Goal: Task Accomplishment & Management: Complete application form

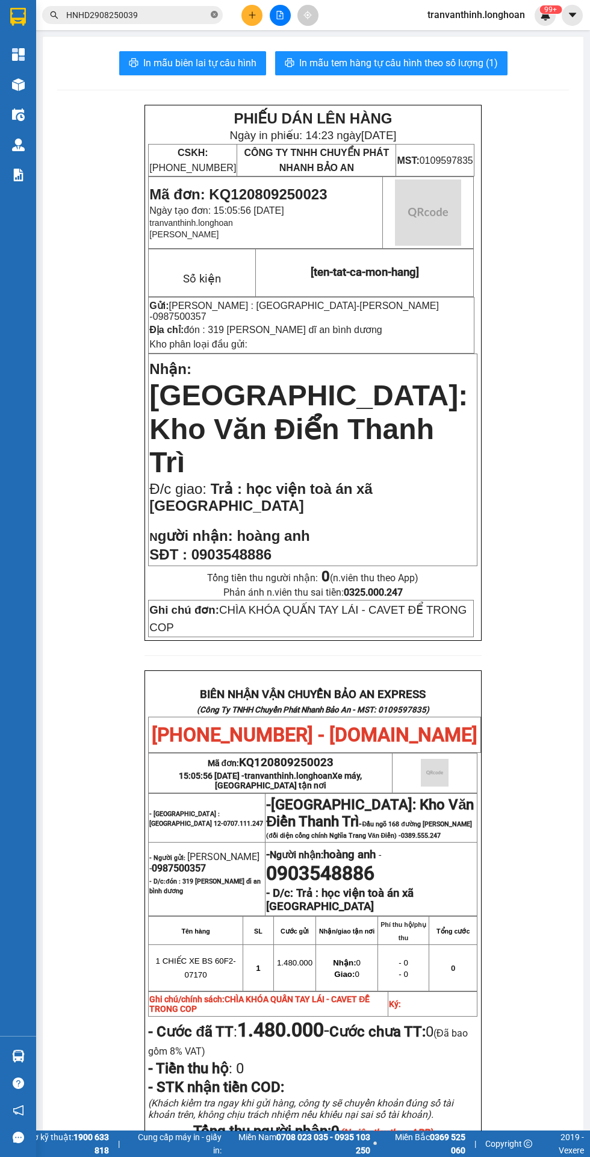
click at [214, 14] on icon "close-circle" at bounding box center [214, 14] width 7 height 7
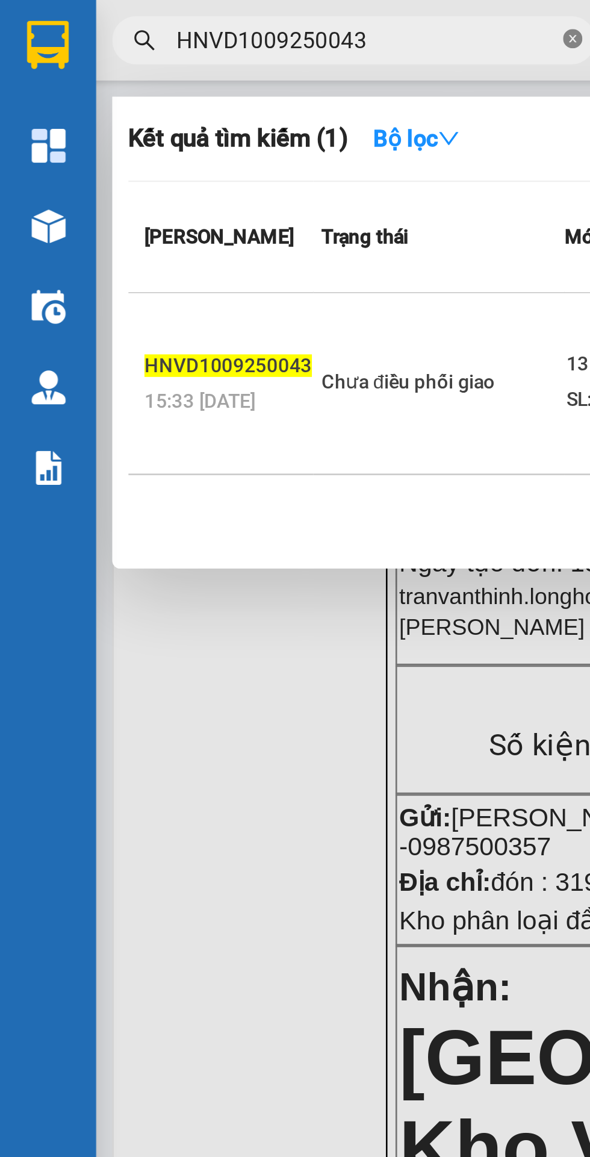
scroll to position [0, 1]
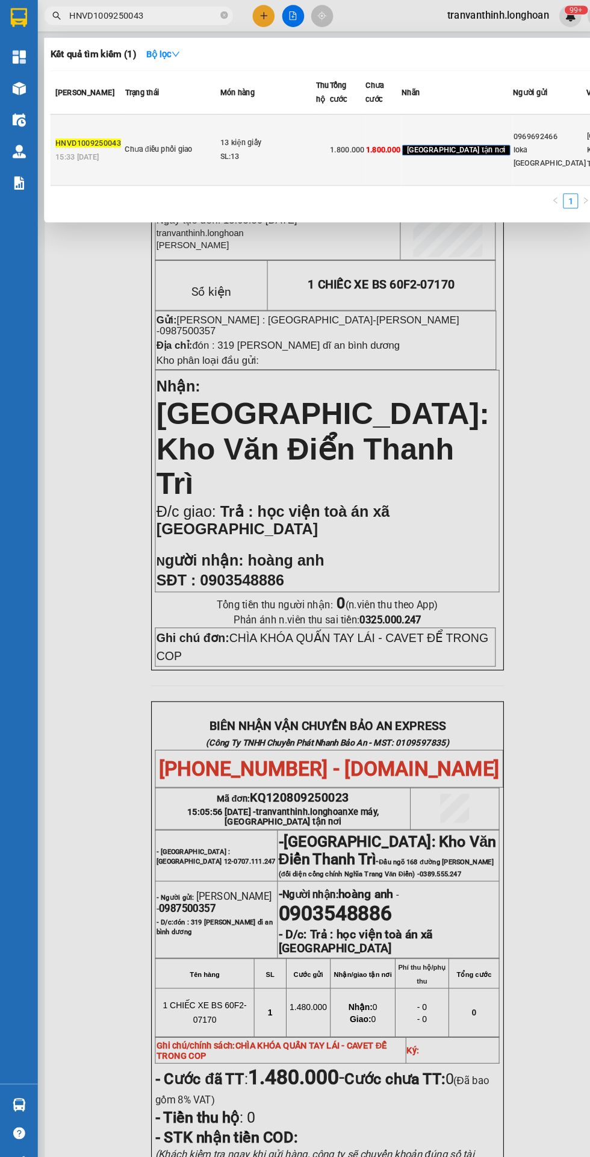
type input "HNVD1009250043"
click at [304, 178] on td at bounding box center [308, 144] width 13 height 68
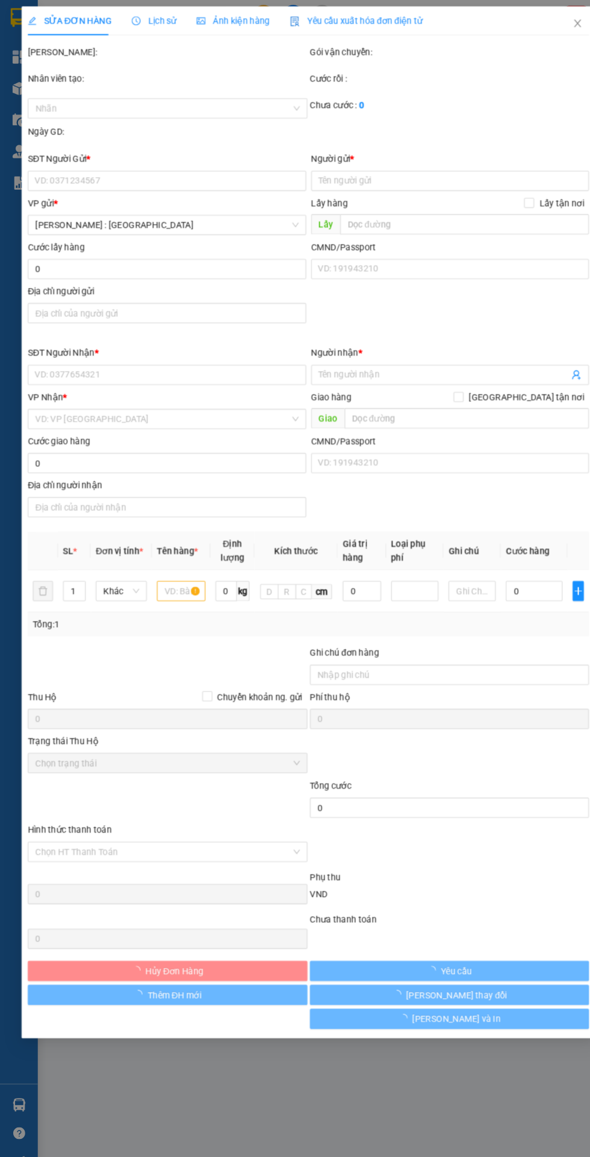
type input "0969692466"
type input "loka [GEOGRAPHIC_DATA]"
type input "0707371450"
type input "trang"
checkbox input "true"
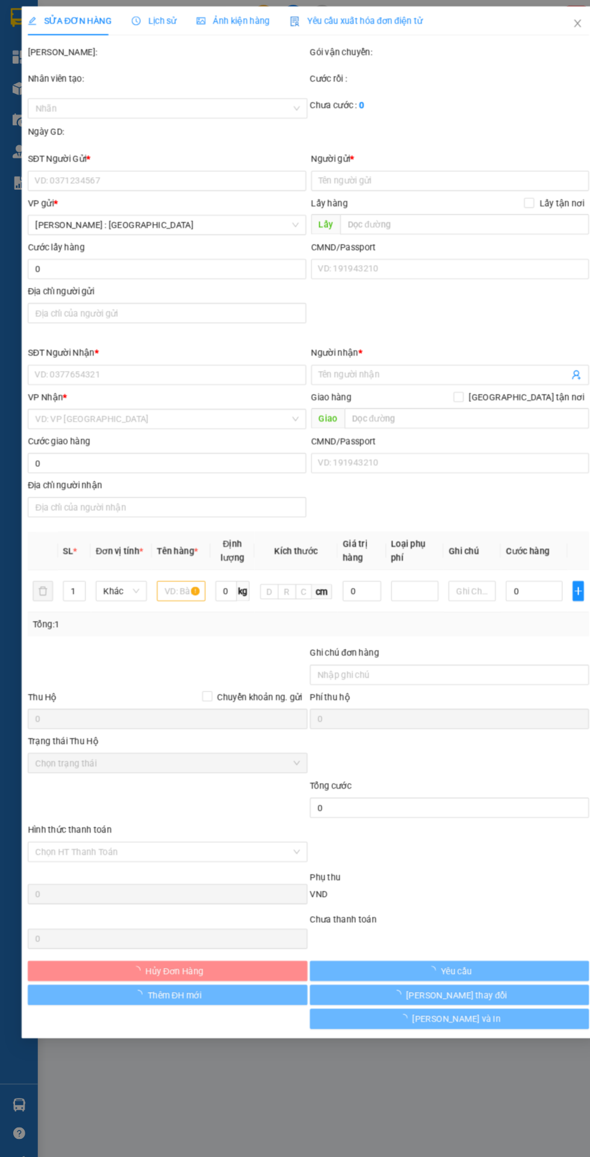
type input "khu [GEOGRAPHIC_DATA],xã [GEOGRAPHIC_DATA] và [GEOGRAPHIC_DATA], huyện [GEOGRAP…"
type input "hàng giao nguyên kiện, hư vỡ ko đền"
type input "1.800.000"
